Goal: Task Accomplishment & Management: Manage account settings

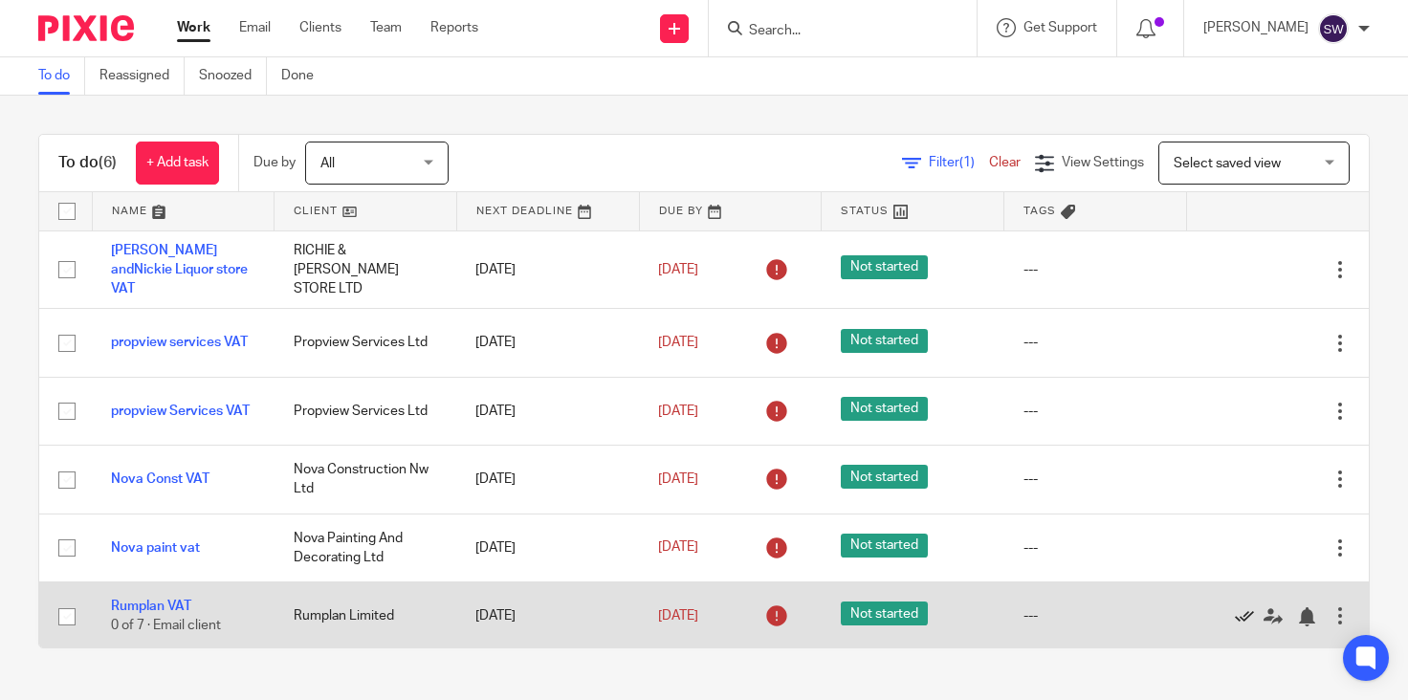
click at [1235, 609] on icon at bounding box center [1244, 616] width 19 height 19
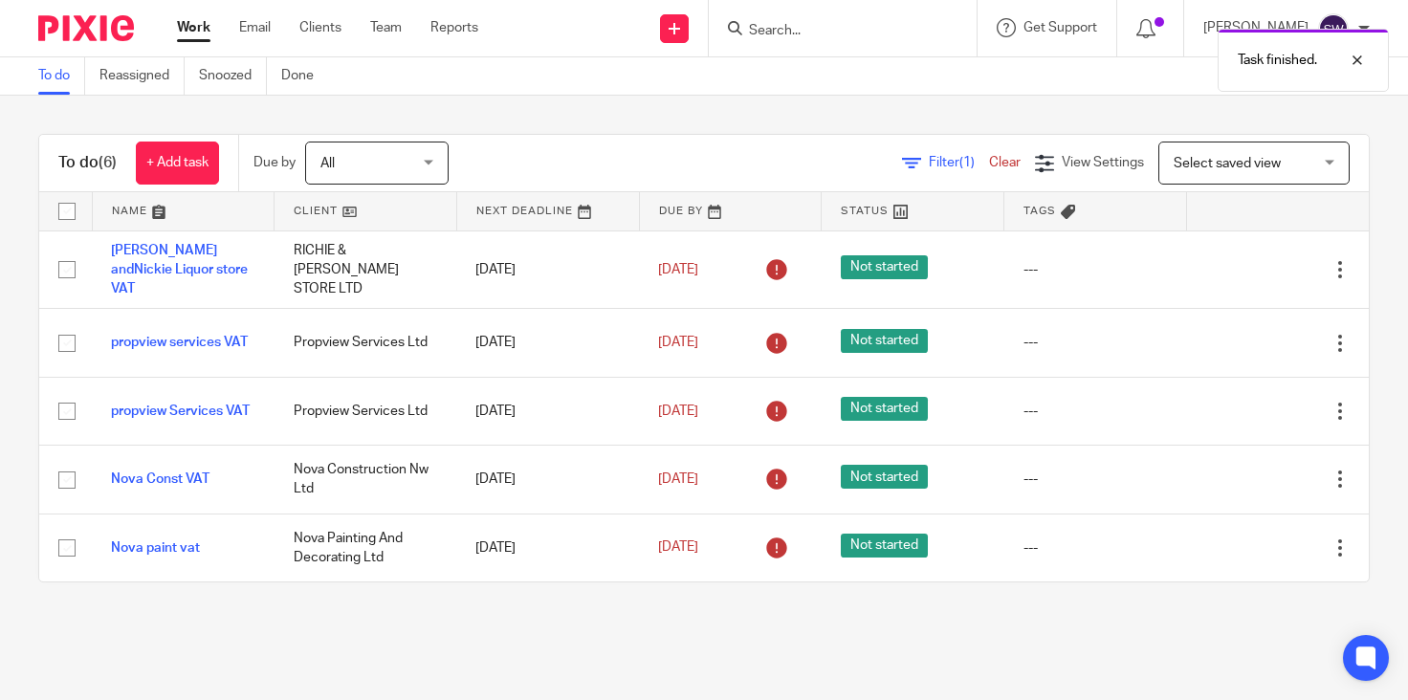
click at [803, 27] on div "Task finished." at bounding box center [1046, 55] width 685 height 73
click at [803, 29] on input "Search" at bounding box center [833, 31] width 172 height 17
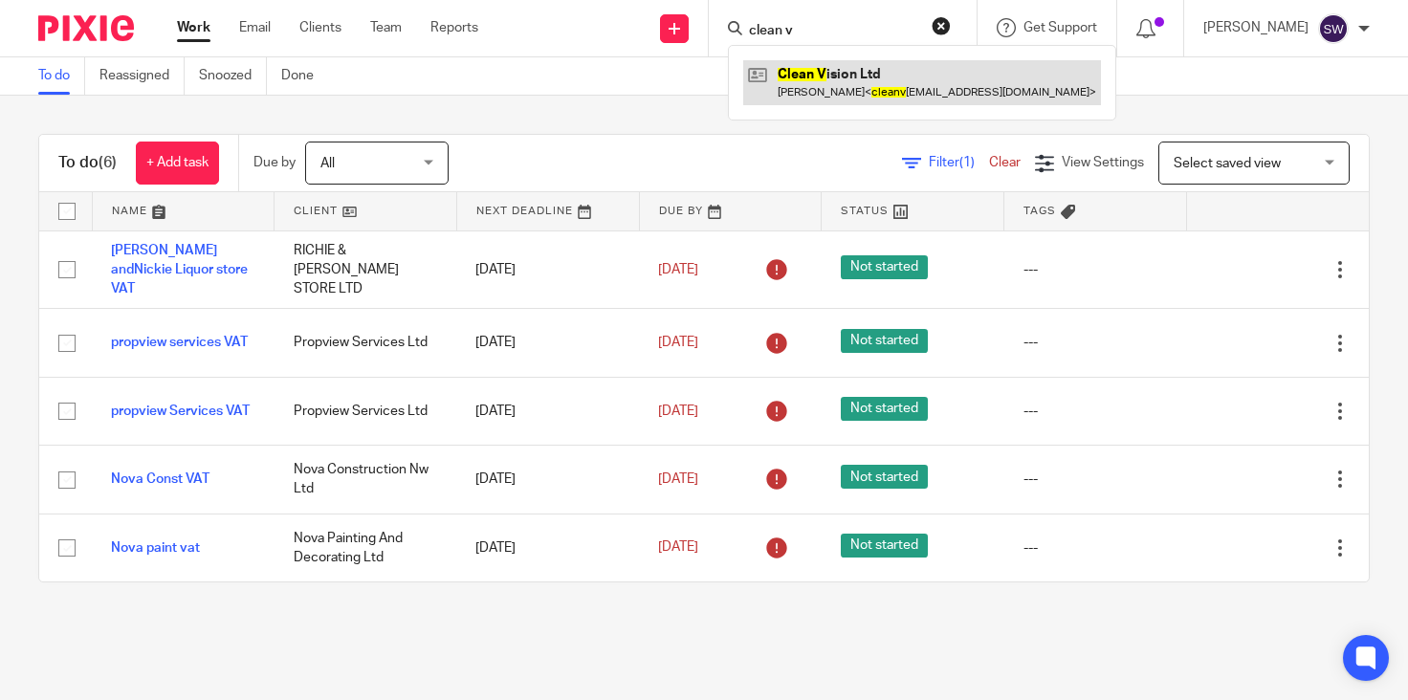
type input "clean v"
click at [830, 73] on link at bounding box center [922, 82] width 358 height 44
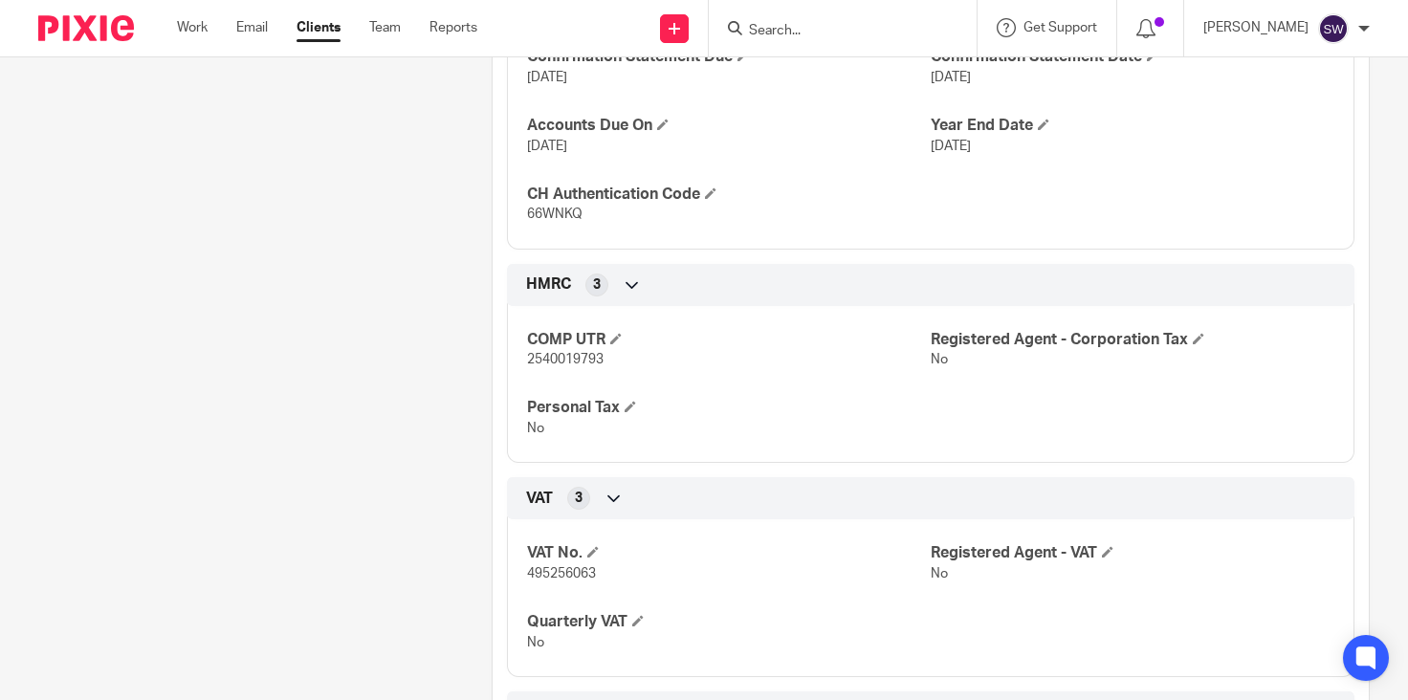
scroll to position [831, 0]
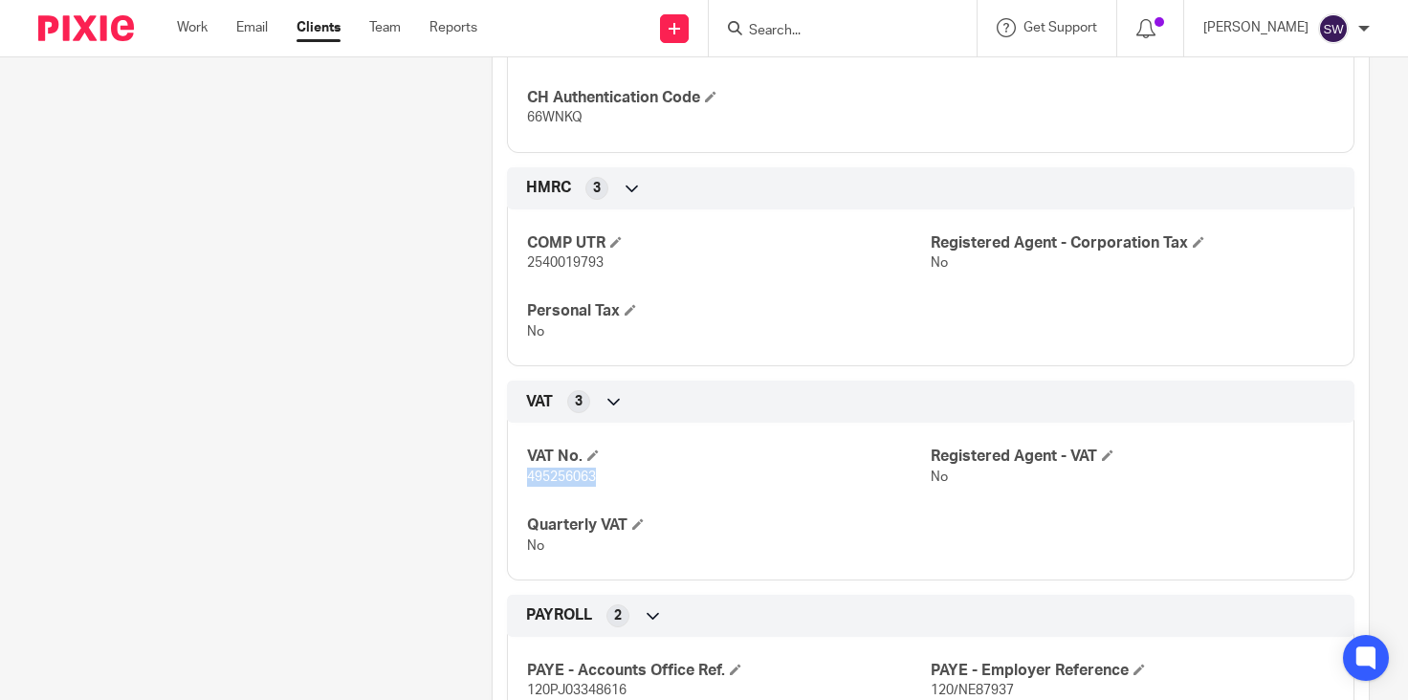
drag, startPoint x: 592, startPoint y: 495, endPoint x: 523, endPoint y: 500, distance: 69.0
click at [527, 484] on span "495256063" at bounding box center [561, 477] width 69 height 13
copy span "495256063"
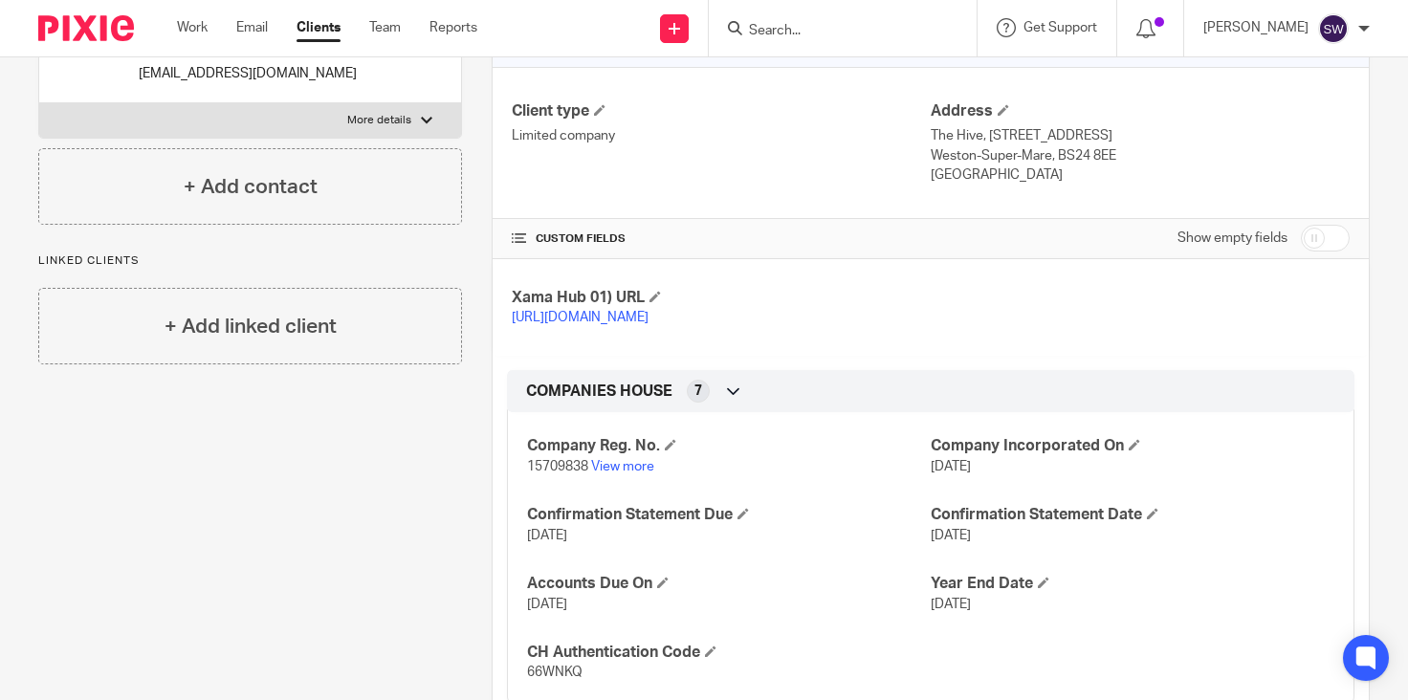
scroll to position [92, 0]
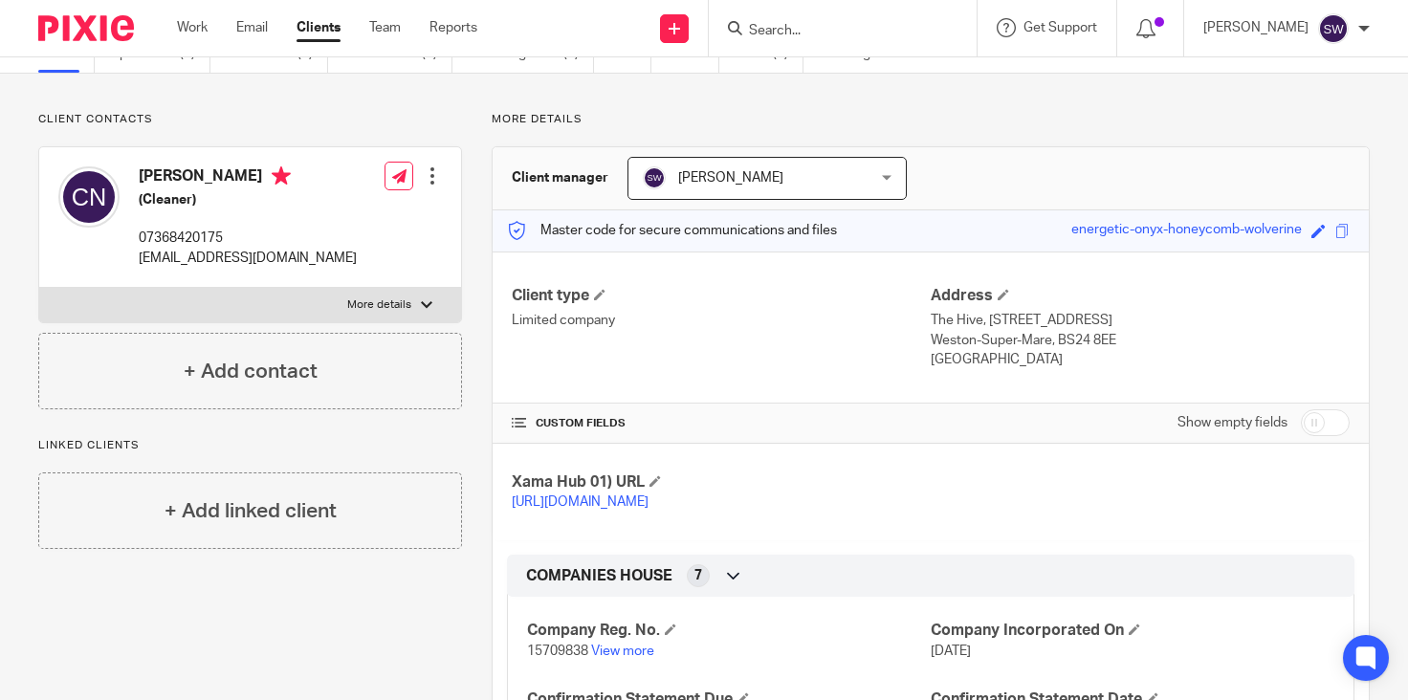
click at [372, 310] on p "More details" at bounding box center [379, 304] width 64 height 15
click at [39, 288] on input "More details" at bounding box center [38, 287] width 1 height 1
checkbox input "true"
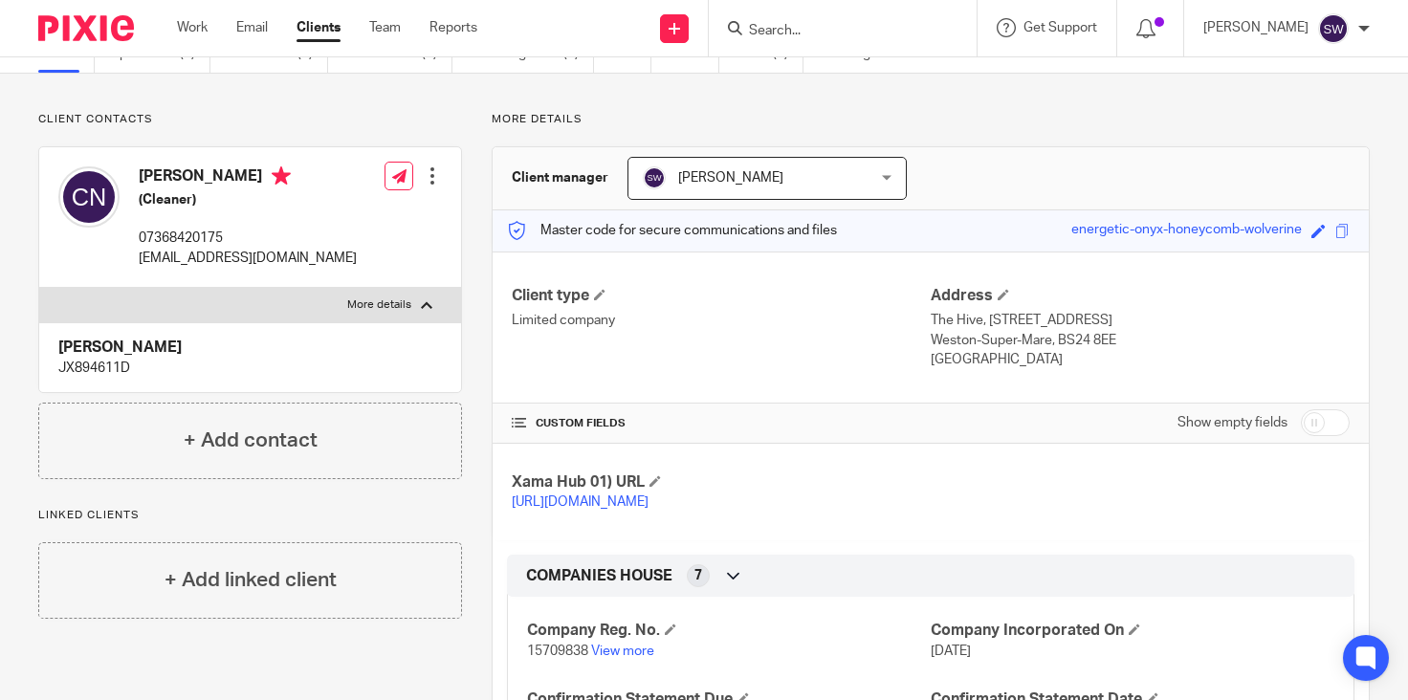
click at [433, 181] on div at bounding box center [432, 175] width 19 height 19
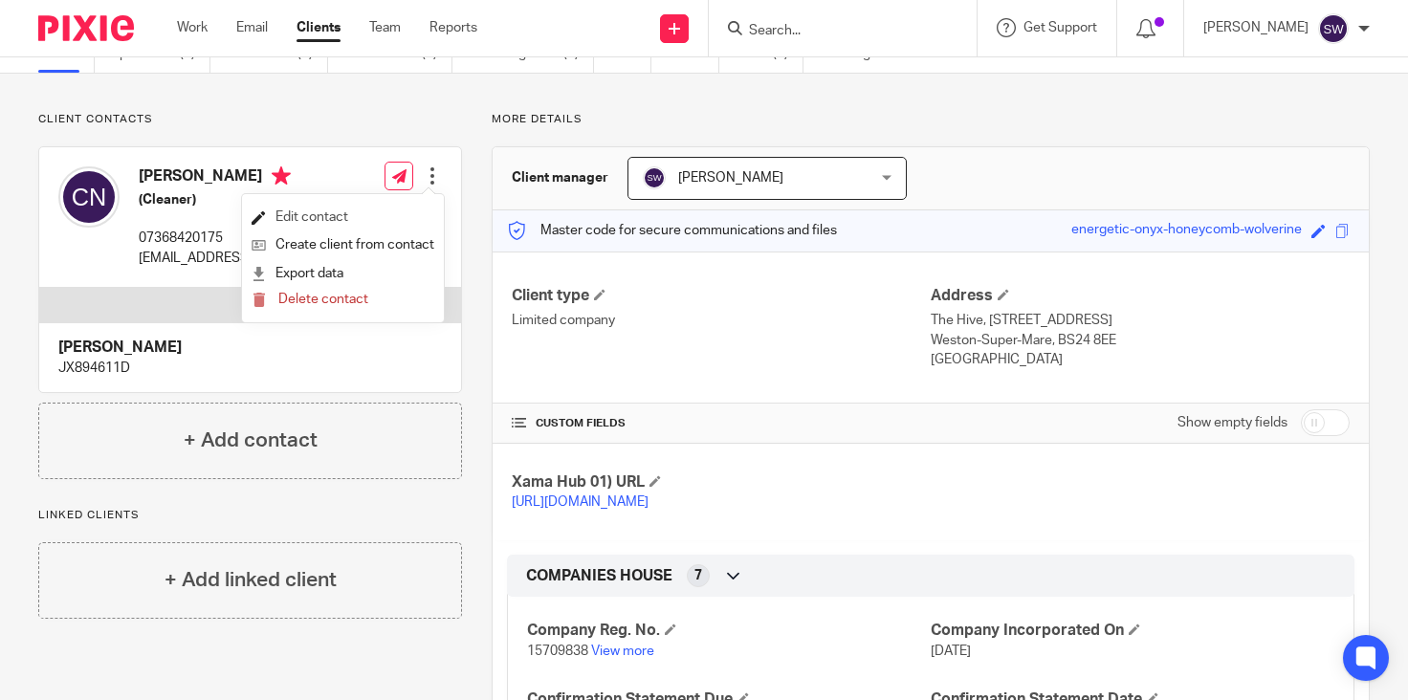
click at [342, 222] on link "Edit contact" at bounding box center [343, 218] width 183 height 28
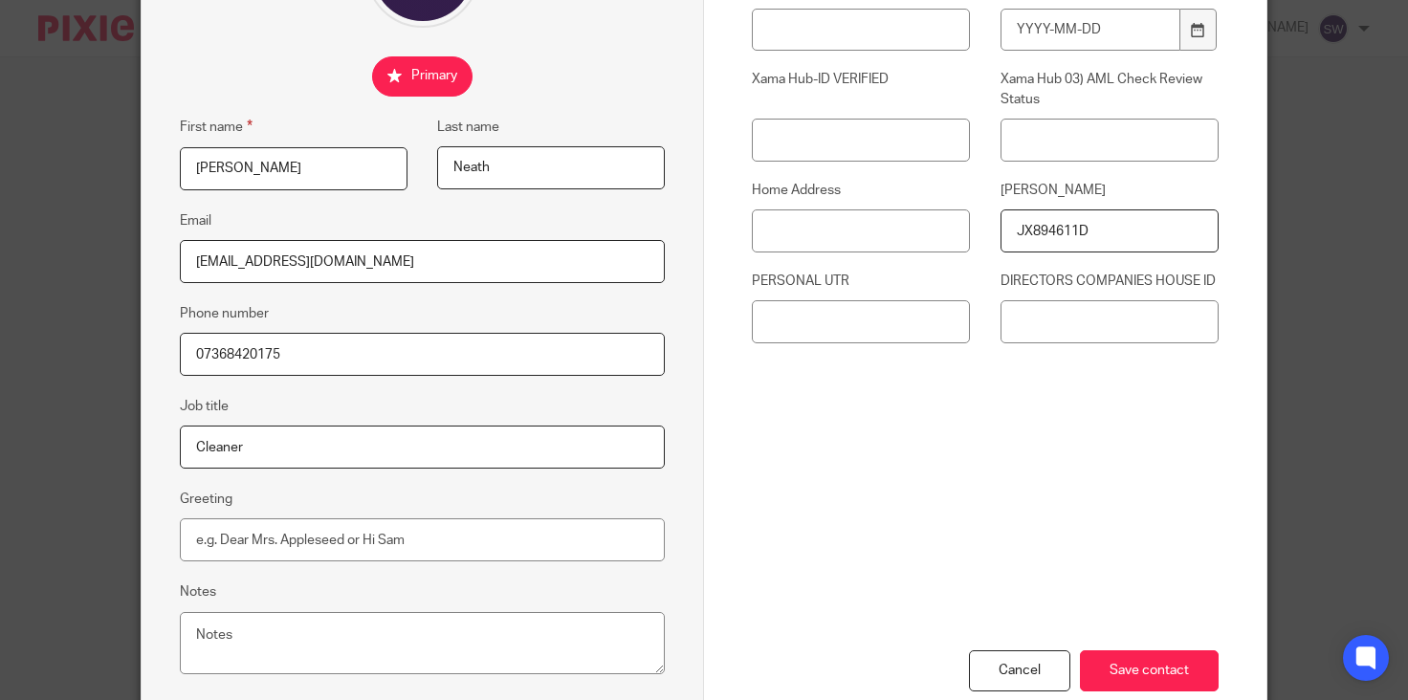
scroll to position [380, 0]
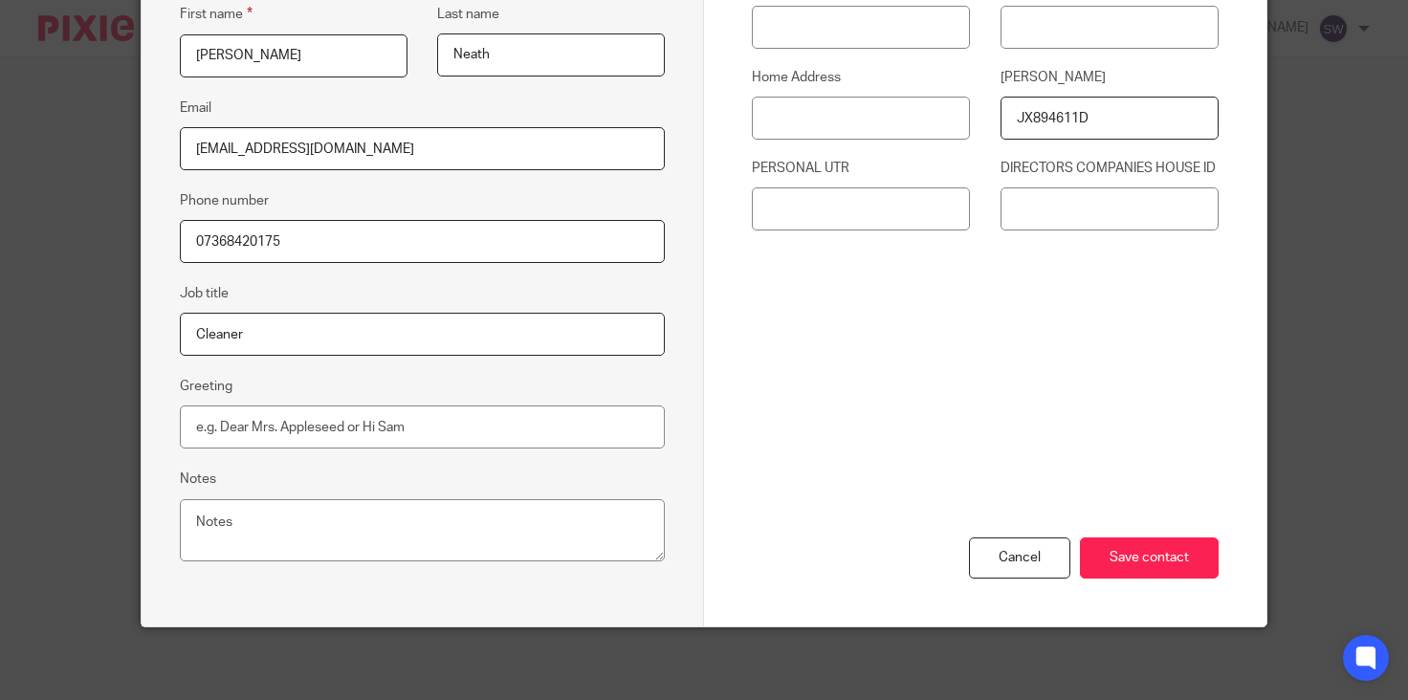
click at [233, 337] on input "Cleaner" at bounding box center [422, 334] width 485 height 43
click at [196, 523] on textarea "Notes" at bounding box center [422, 530] width 485 height 63
drag, startPoint x: 336, startPoint y: 520, endPoint x: 244, endPoint y: 521, distance: 91.8
click at [244, 521] on textarea "gateway 494606768550 Manchester100!" at bounding box center [422, 530] width 485 height 63
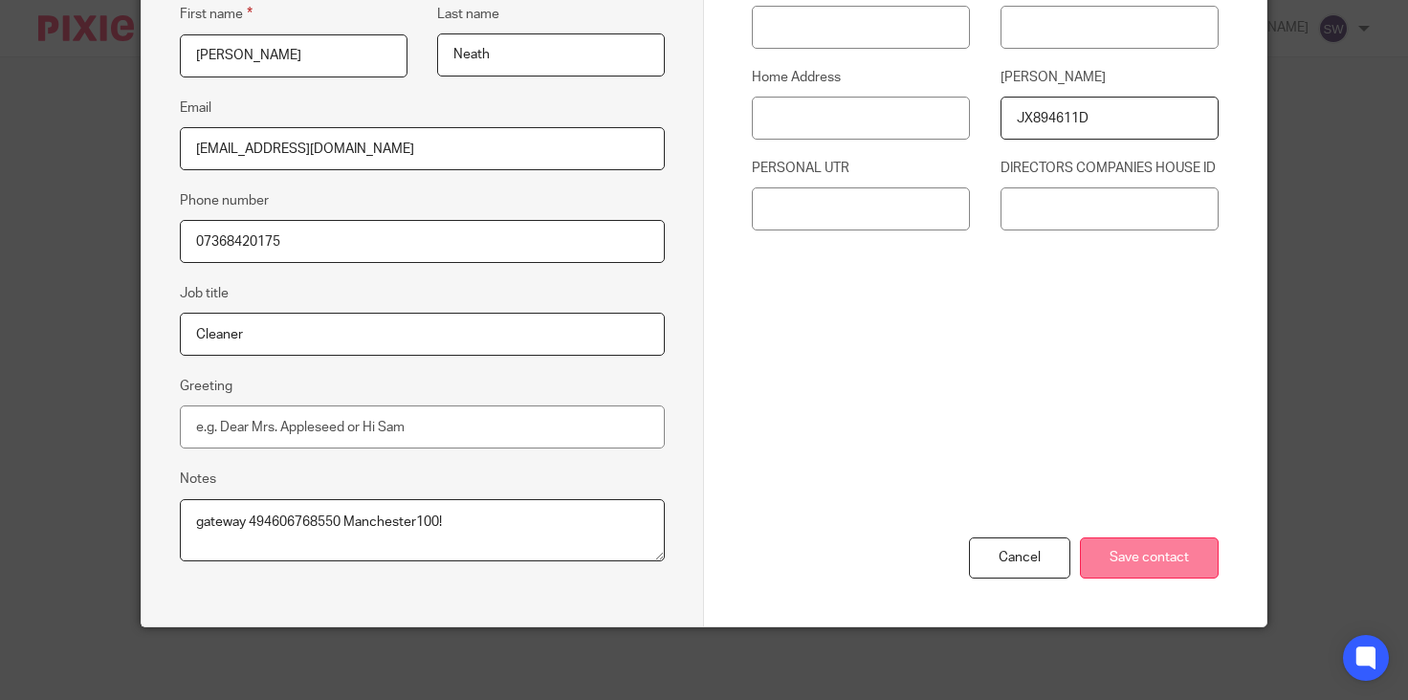
type textarea "gateway 494606768550 Manchester100!"
click at [1129, 543] on input "Save contact" at bounding box center [1149, 557] width 139 height 41
click at [1120, 555] on input "Save contact" at bounding box center [1149, 557] width 139 height 41
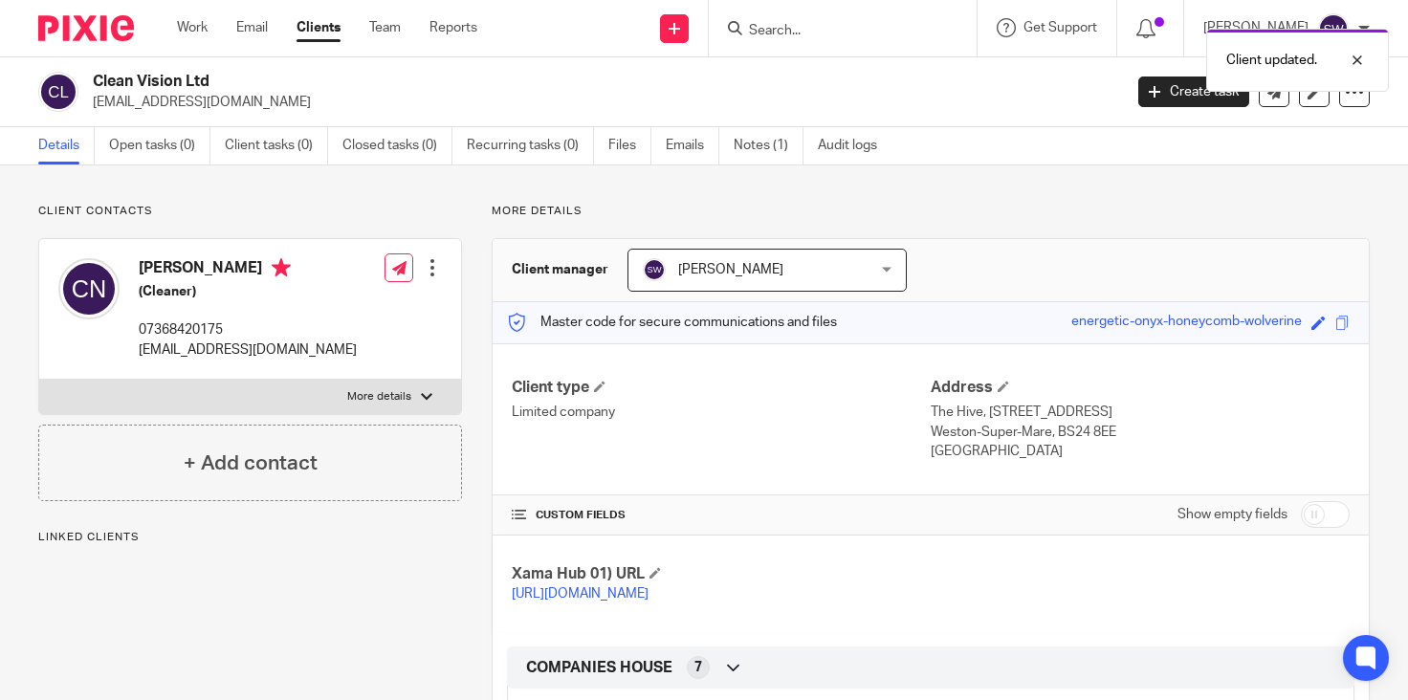
scroll to position [927, 0]
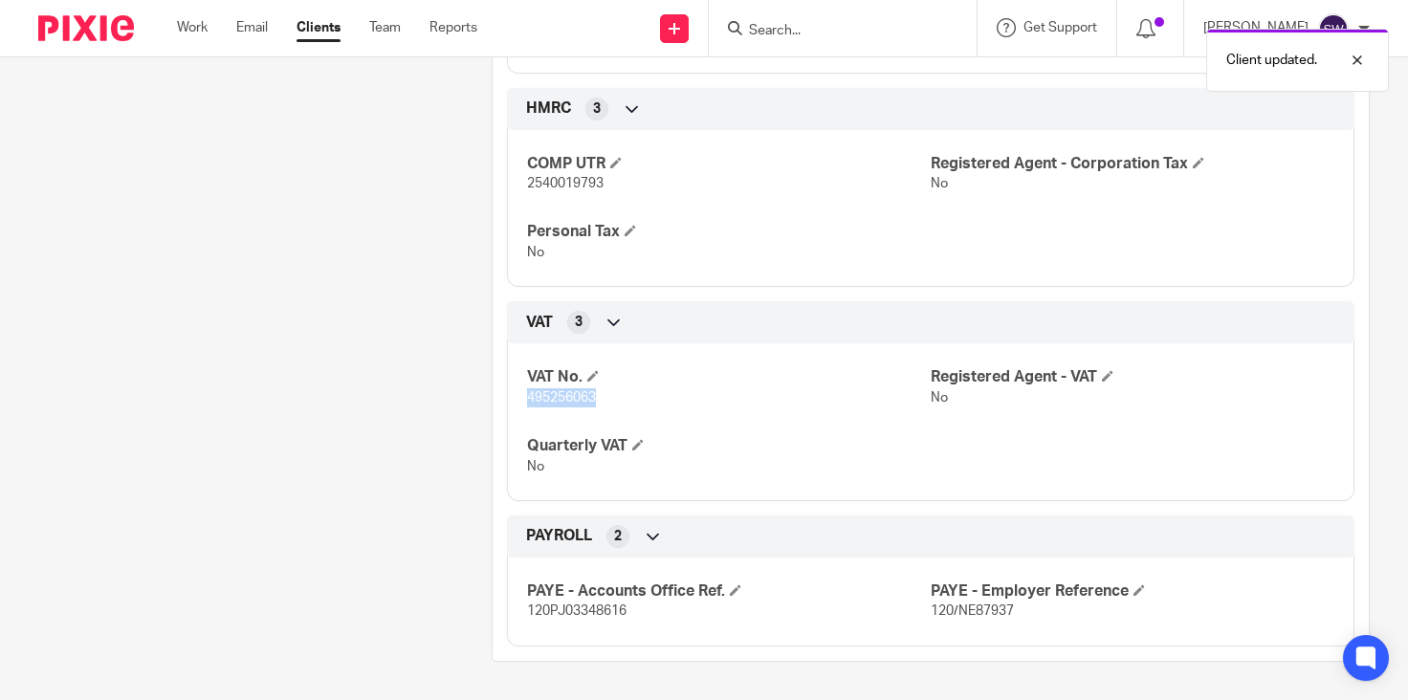
click at [519, 404] on div "VAT No. 495256063 Registered Agent - VAT No Quarterly VAT No" at bounding box center [930, 415] width 847 height 172
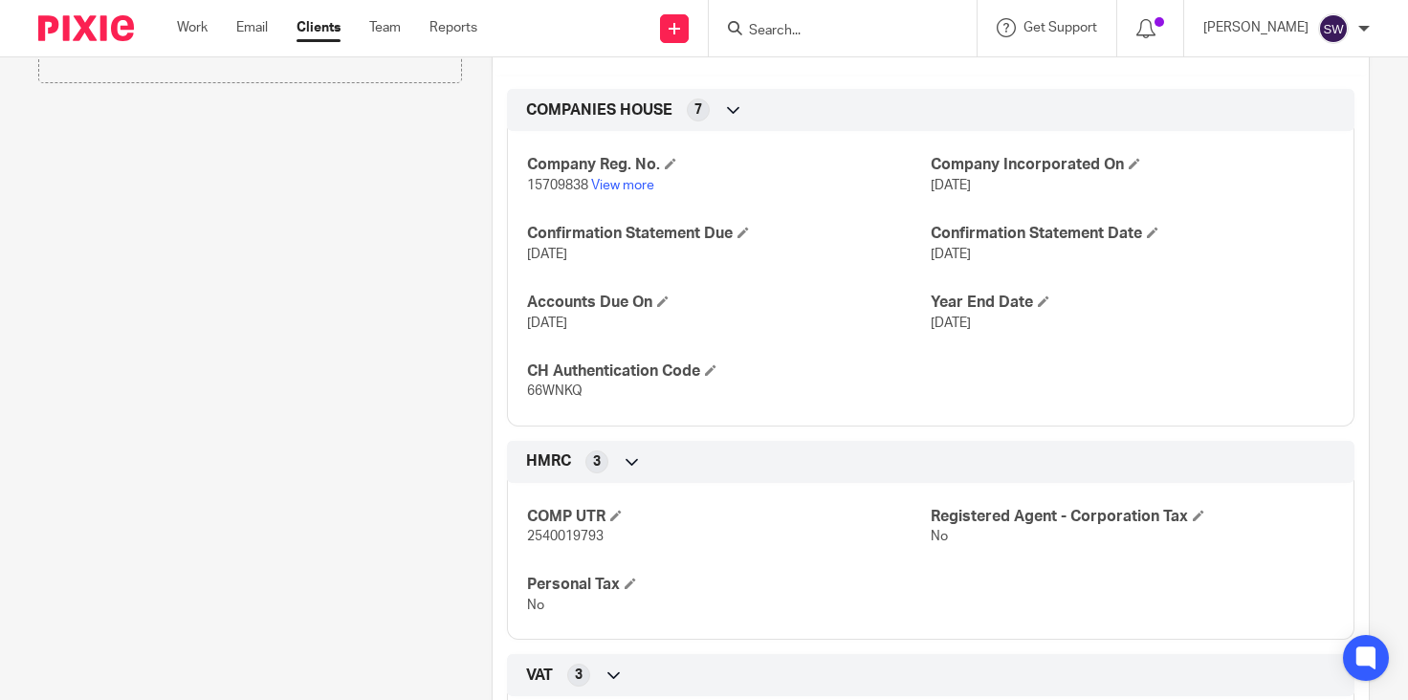
click at [793, 30] on input "Search" at bounding box center [833, 31] width 172 height 17
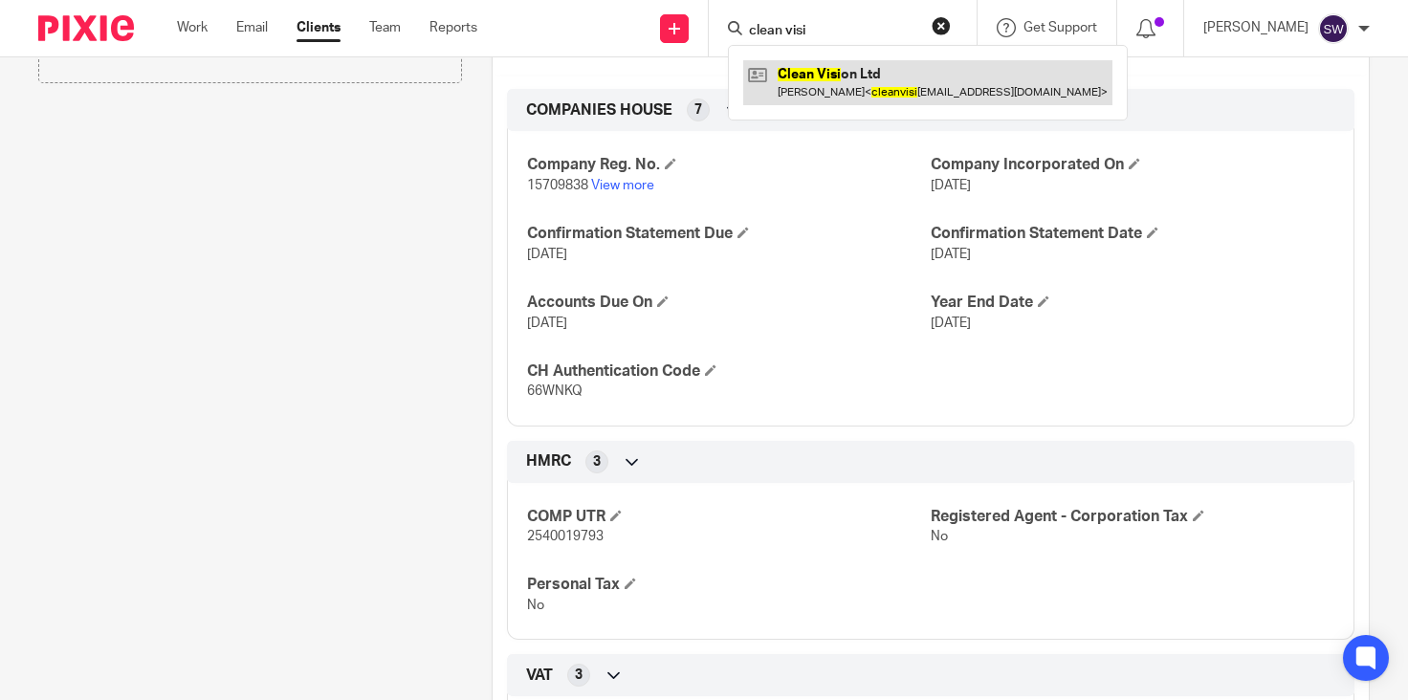
type input "clean visi"
click at [904, 71] on link at bounding box center [927, 82] width 369 height 44
